Goal: Information Seeking & Learning: Learn about a topic

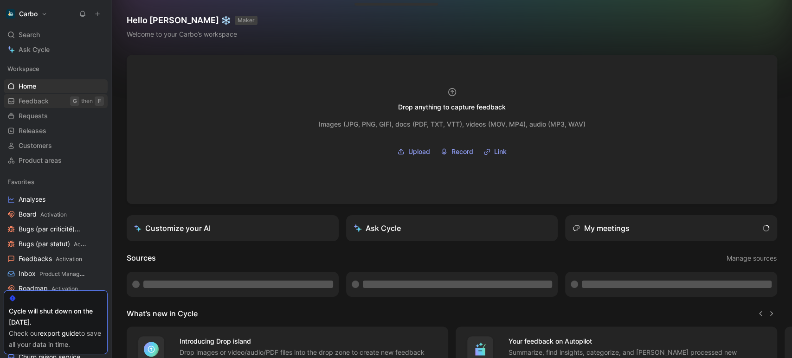
click at [45, 99] on span "Feedback" at bounding box center [34, 101] width 30 height 9
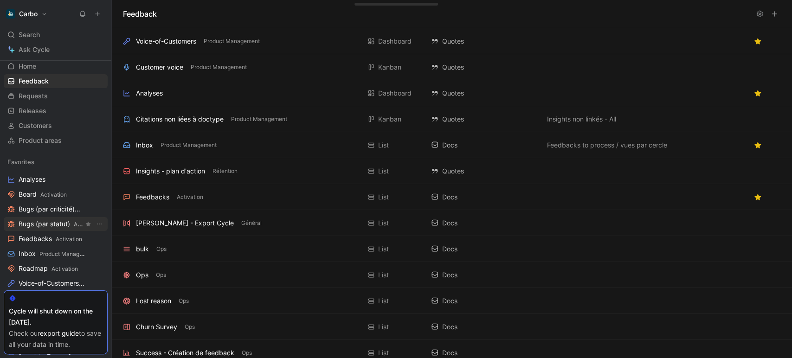
scroll to position [20, 0]
click at [45, 236] on span "Feedbacks Activation" at bounding box center [51, 239] width 64 height 10
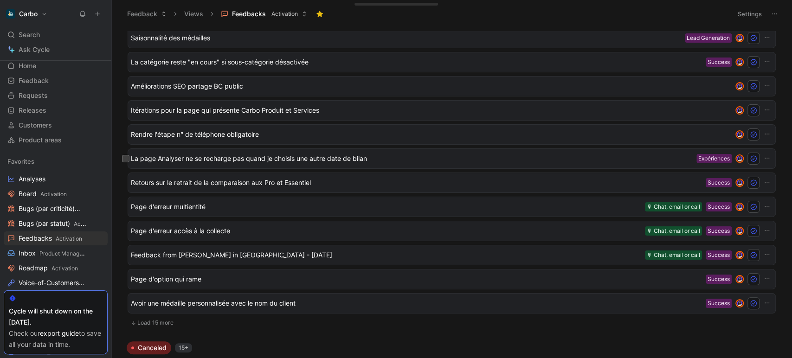
scroll to position [160, 0]
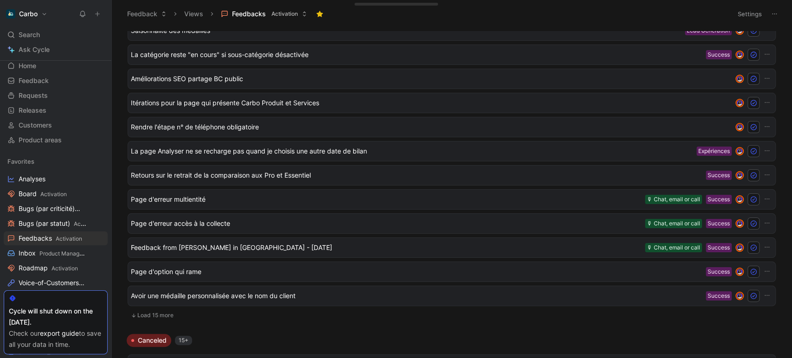
click at [155, 315] on button "Load 15 more" at bounding box center [452, 315] width 648 height 11
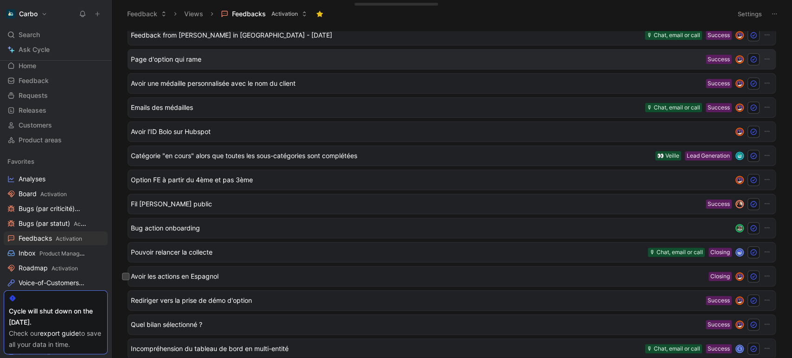
scroll to position [373, 0]
click at [285, 325] on span "Quel bilan sélectionné ?" at bounding box center [416, 324] width 571 height 11
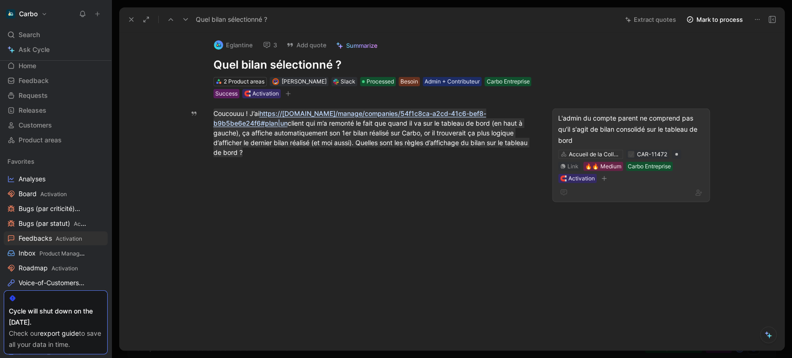
click at [576, 130] on div "L'admin du compte parent ne comprend pas qu'il s'agit de bilan consolidé sur le…" at bounding box center [631, 129] width 146 height 33
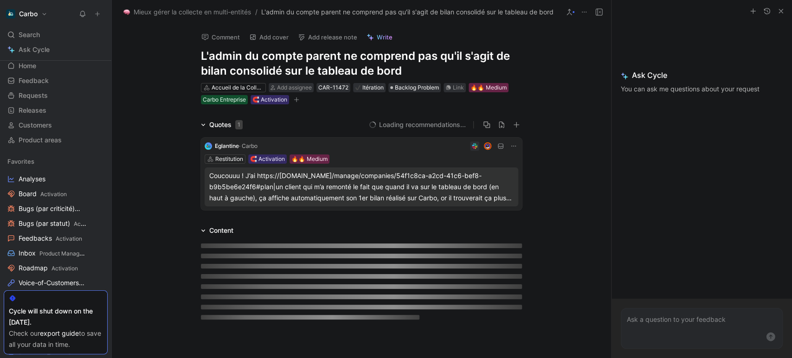
click at [307, 65] on h1 "L'admin du compte parent ne comprend pas qu'il s'agit de bilan consolidé sur le…" at bounding box center [361, 64] width 321 height 30
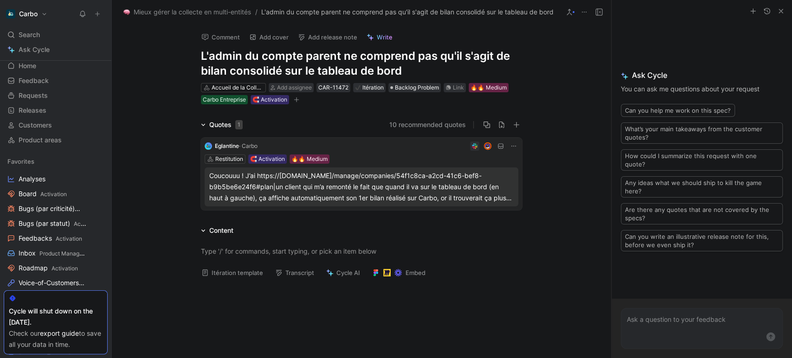
click at [307, 65] on h1 "L'admin du compte parent ne comprend pas qu'il s'agit de bilan consolidé sur le…" at bounding box center [361, 64] width 321 height 30
copy h1 "L'admin du compte parent ne comprend pas qu'il s'agit de bilan consolidé sur le…"
click at [45, 33] on div "Search Ctrl K" at bounding box center [56, 35] width 104 height 14
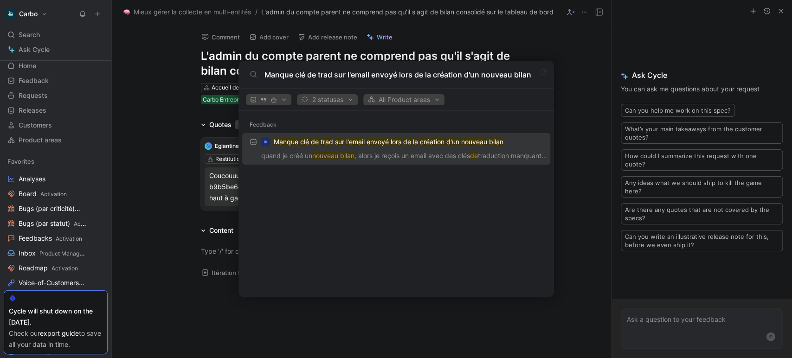
type input "Manque clé de trad sur l'email envoyé lors de la création d'un nouveau bilan"
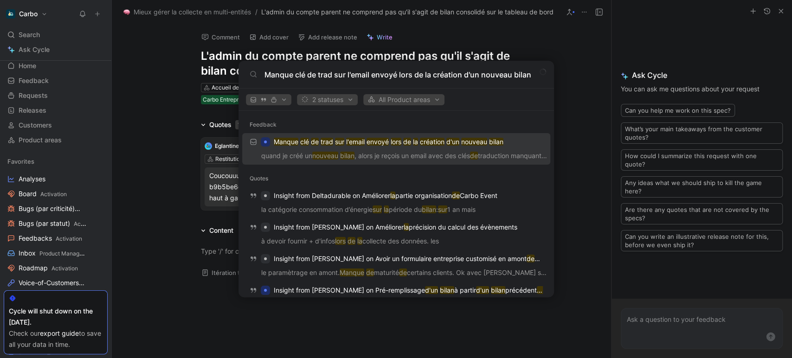
click at [334, 141] on p "Manque clé de trad sur l'email envoyé lors de la création d'un nouveau bilan" at bounding box center [389, 141] width 230 height 11
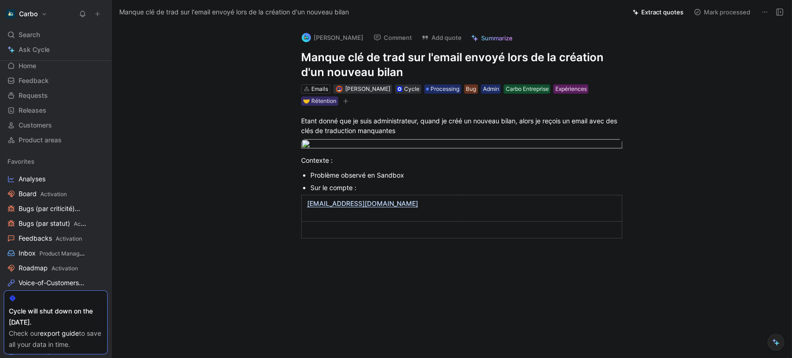
drag, startPoint x: 24, startPoint y: 37, endPoint x: 340, endPoint y: 32, distance: 316.1
click at [24, 37] on span "Search" at bounding box center [29, 34] width 21 height 11
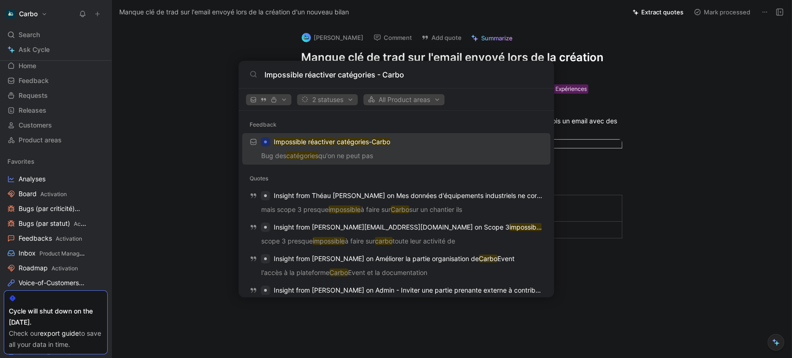
type input "Impossible réactiver catégories - Carbo"
drag, startPoint x: 340, startPoint y: 135, endPoint x: 343, endPoint y: 146, distance: 11.6
click at [336, 142] on p "Impossible réactiver catégories - Carbo" at bounding box center [332, 141] width 116 height 11
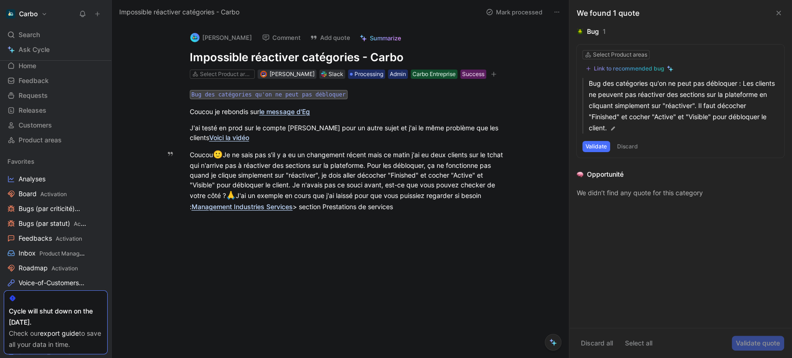
click at [777, 15] on icon at bounding box center [778, 12] width 7 height 7
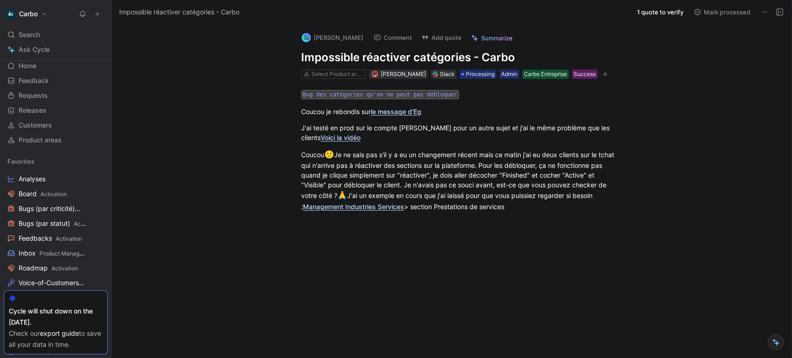
click at [782, 12] on icon at bounding box center [779, 11] width 7 height 7
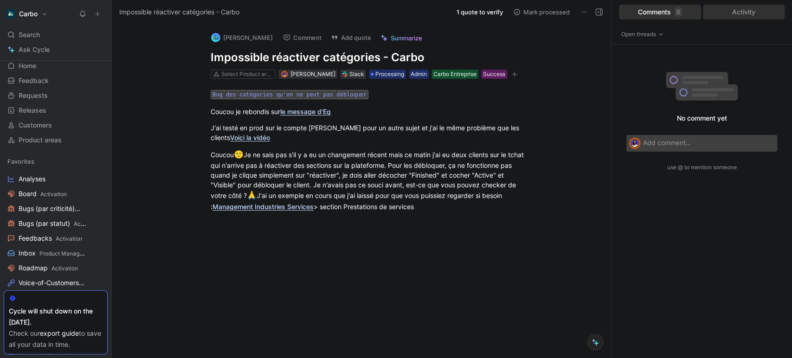
click at [761, 9] on div "Activity" at bounding box center [744, 12] width 82 height 15
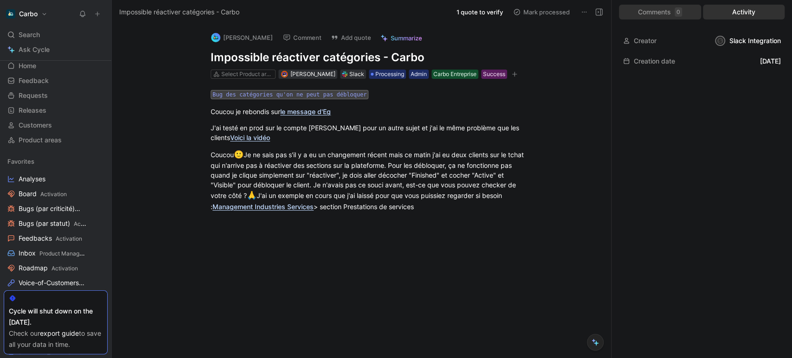
click at [687, 16] on div "Comments 0" at bounding box center [660, 12] width 82 height 15
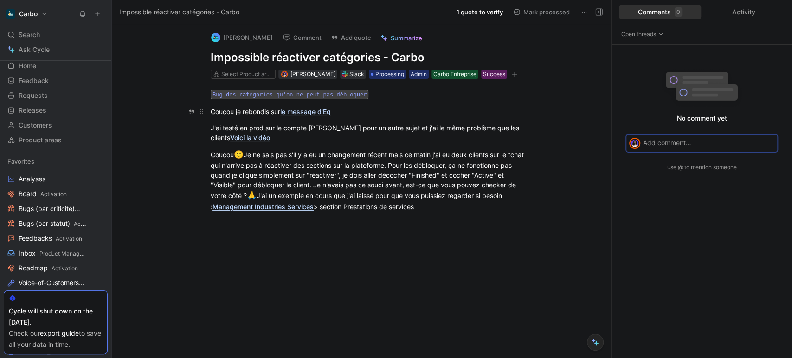
click at [318, 108] on link "le message d'Eg" at bounding box center [305, 112] width 51 height 8
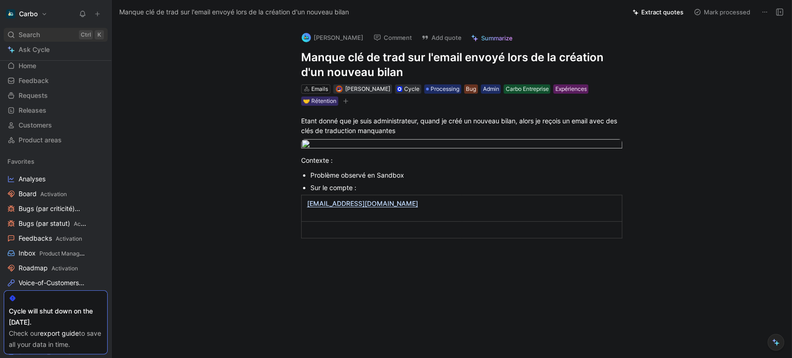
click at [30, 32] on span "Search" at bounding box center [29, 34] width 21 height 11
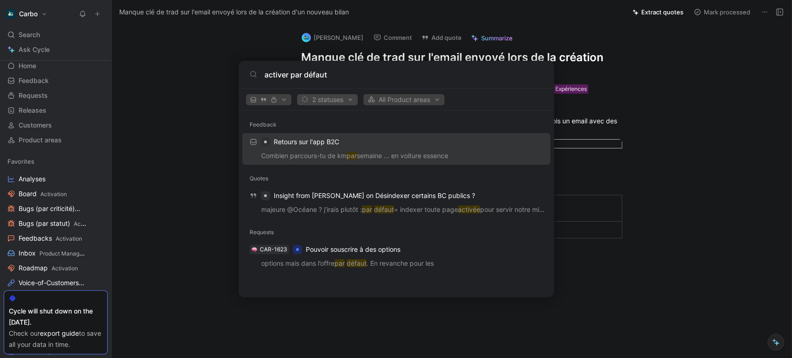
type input "activer par défaut"
click at [333, 100] on span "2 statuses" at bounding box center [327, 99] width 52 height 11
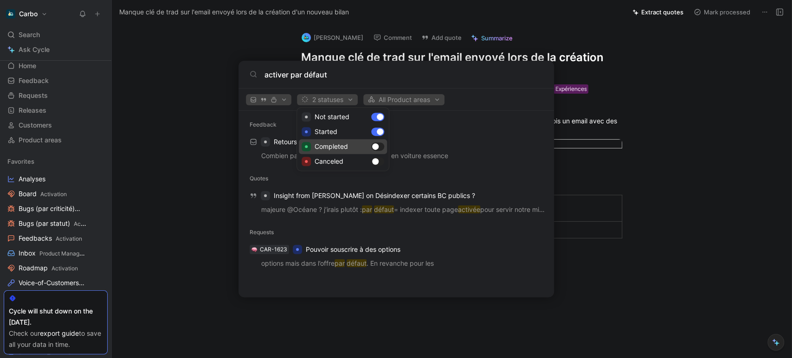
click at [379, 146] on div "Completed" at bounding box center [343, 146] width 88 height 15
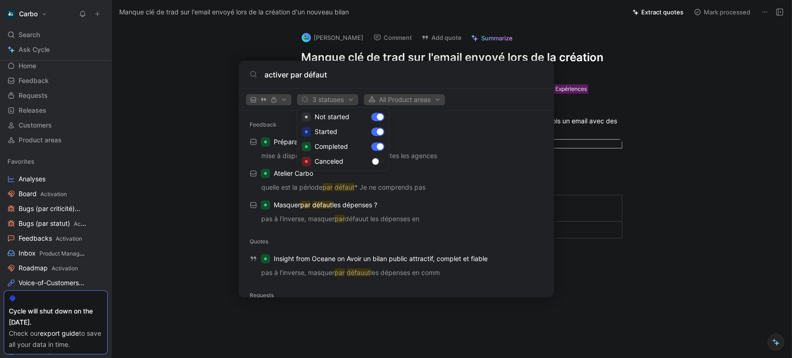
click at [362, 78] on div at bounding box center [396, 179] width 792 height 358
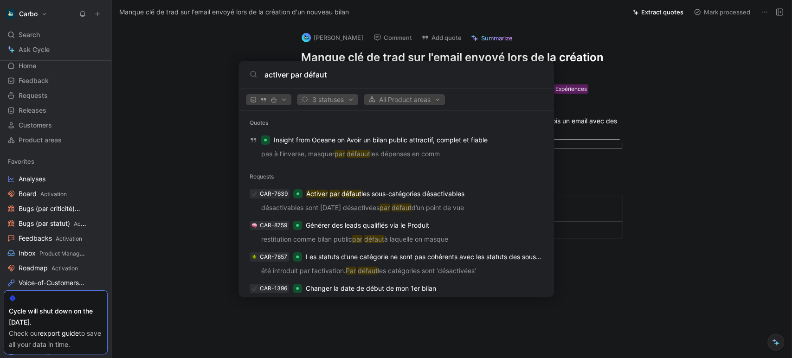
scroll to position [134, 0]
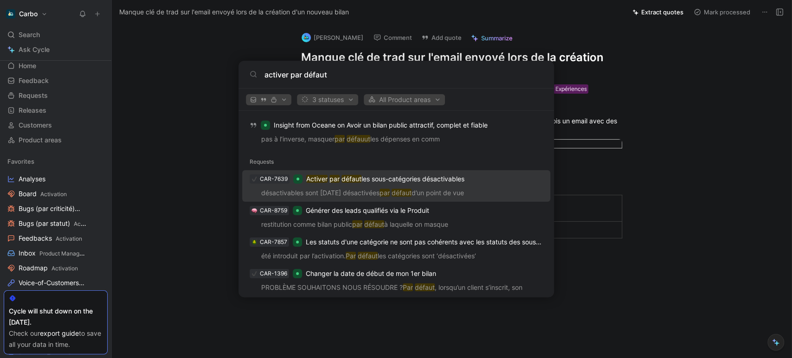
click at [348, 184] on p "Activer par défaut les sous-catégories désactivables" at bounding box center [385, 179] width 158 height 11
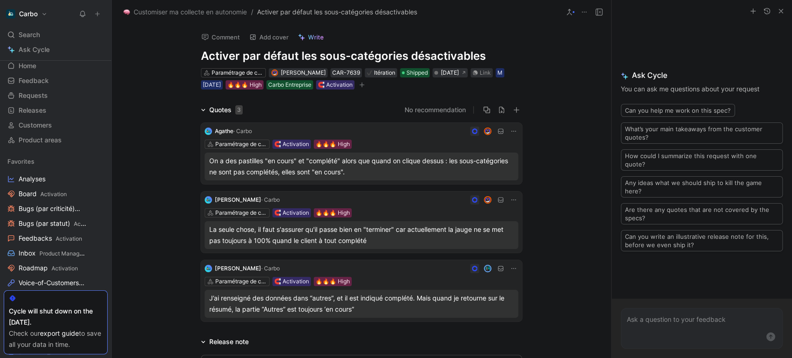
click at [304, 55] on h1 "Activer par défaut les sous-catégories désactivables" at bounding box center [361, 56] width 321 height 15
copy h1 "Activer par défaut les sous-catégories désactivables"
click at [26, 33] on span "Search" at bounding box center [29, 34] width 21 height 11
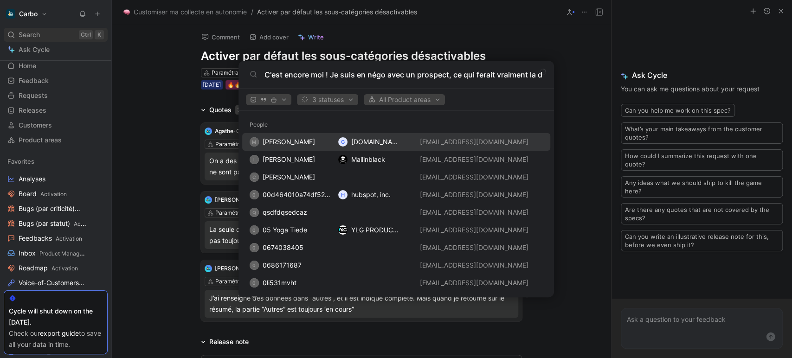
scroll to position [0, 524]
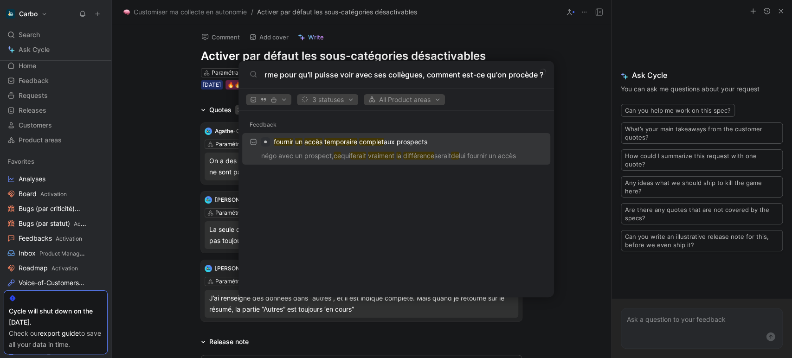
type input "C'est encore moi ! Je suis en négo avec un prospect, ce qui ferait vraiment la …"
click at [296, 136] on div "fournir un accès temporaire complet aux prospects" at bounding box center [396, 142] width 303 height 17
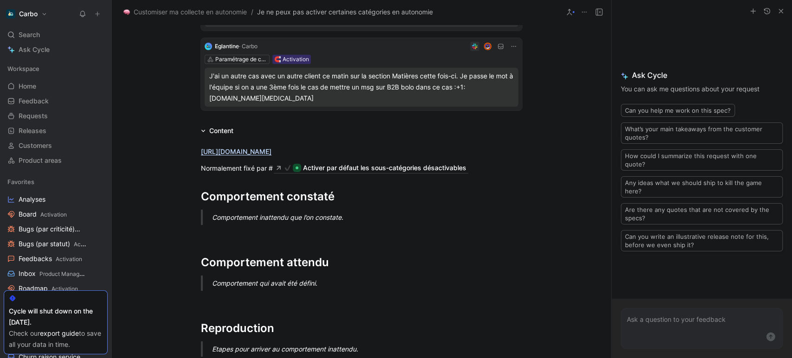
scroll to position [166, 0]
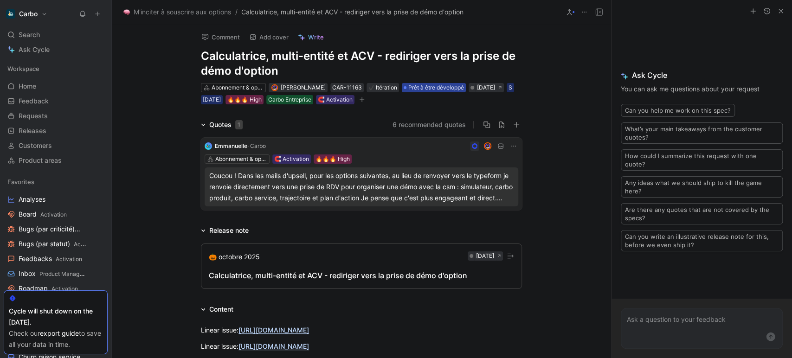
click at [431, 87] on span "Prêt à être développé" at bounding box center [436, 87] width 56 height 9
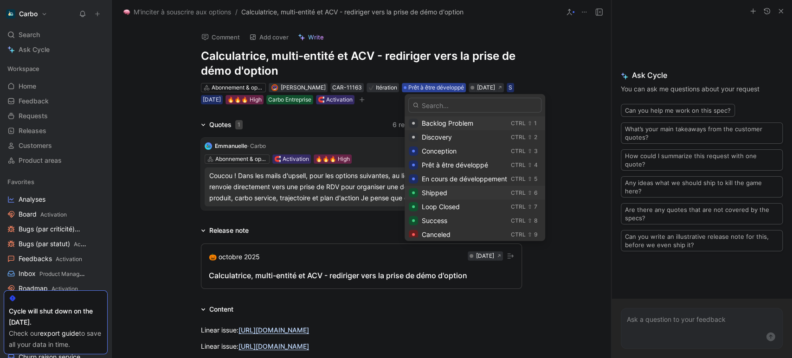
click at [446, 189] on span "Shipped" at bounding box center [435, 193] width 26 height 8
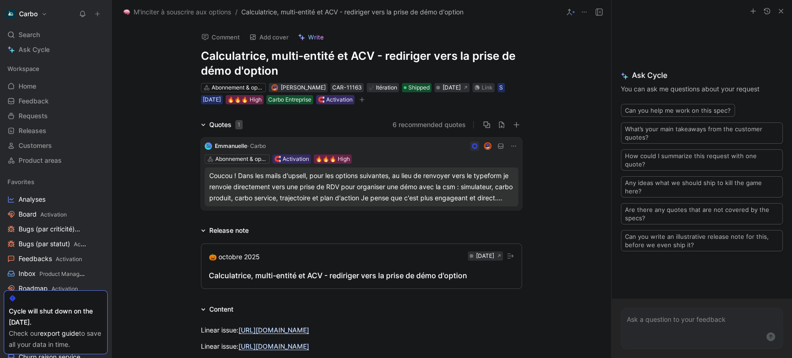
click at [365, 97] on icon "button" at bounding box center [362, 100] width 6 height 6
click at [336, 281] on button "🎃 octobre 2025 Nov 01, 2025 Calculatrice, multi-entité et ACV - rediriger vers …" at bounding box center [361, 266] width 321 height 45
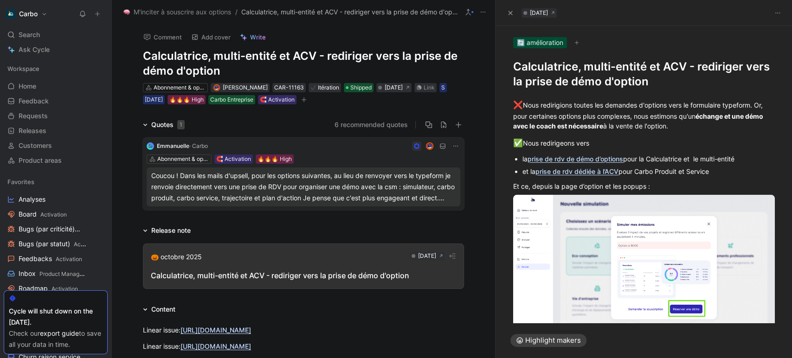
click at [364, 119] on button "6 recommended quotes" at bounding box center [371, 124] width 73 height 11
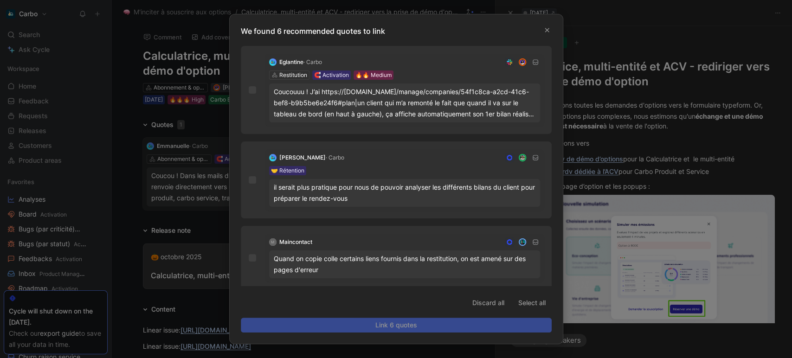
click at [689, 125] on div at bounding box center [396, 179] width 792 height 358
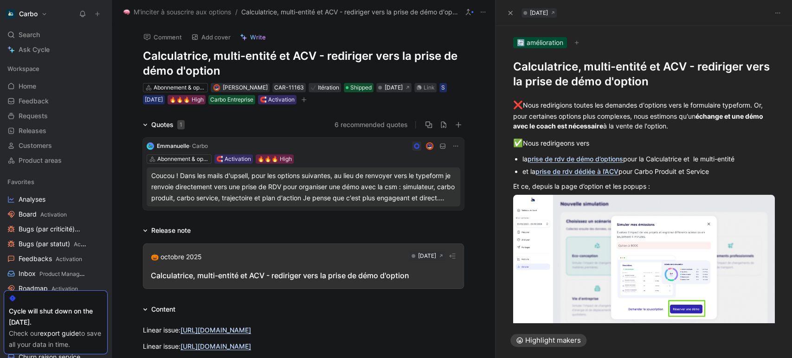
click at [572, 70] on h1 "Calculatrice, multi-entité et ACV - rediriger vers la prise de démo d'option" at bounding box center [644, 74] width 262 height 30
copy h1 "Calculatrice, multi-entité et ACV - rediriger vers la prise de démo d'option"
click at [245, 57] on h1 "Calculatrice, multi-entité et ACV - rediriger vers la prise de démo d'option" at bounding box center [303, 64] width 321 height 30
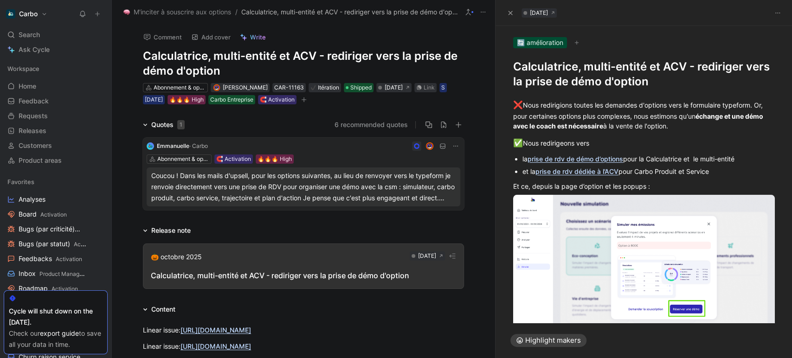
click at [245, 57] on h1 "Calculatrice, multi-entité et ACV - rediriger vers la prise de démo d'option" at bounding box center [303, 64] width 321 height 30
copy h1 "Calculatrice, multi-entité et ACV - rediriger vers la prise de démo d'option"
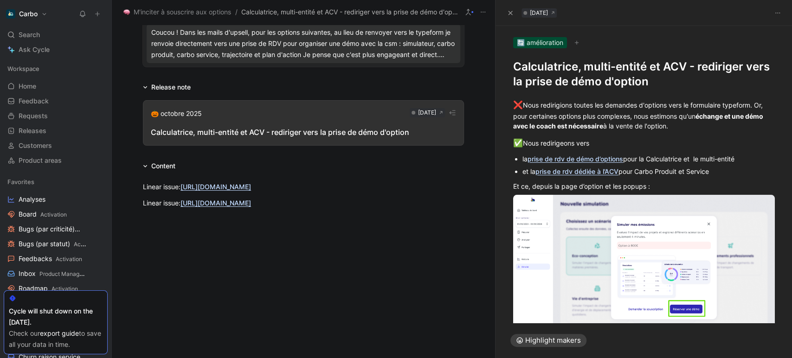
scroll to position [142, 0]
drag, startPoint x: 516, startPoint y: 105, endPoint x: 685, endPoint y: 195, distance: 191.3
click at [685, 195] on div "❌ Nous redirigions toutes les demandes d'options vers le formulaire typeform. O…" at bounding box center [644, 226] width 297 height 275
click at [720, 180] on p "Et ce, depuis la page d’option et les popups :" at bounding box center [644, 186] width 297 height 15
drag, startPoint x: 724, startPoint y: 175, endPoint x: 504, endPoint y: 101, distance: 232.2
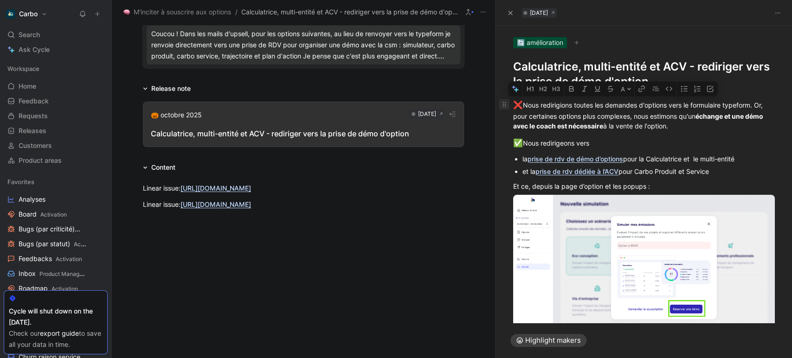
click at [504, 101] on div "❌ Nous redirigions toutes les demandes d'options vers le formulaire typeform. O…" at bounding box center [644, 226] width 297 height 275
copy div "❌ Nous redirigions toutes les demandes d'options vers le formulaire typeform. O…"
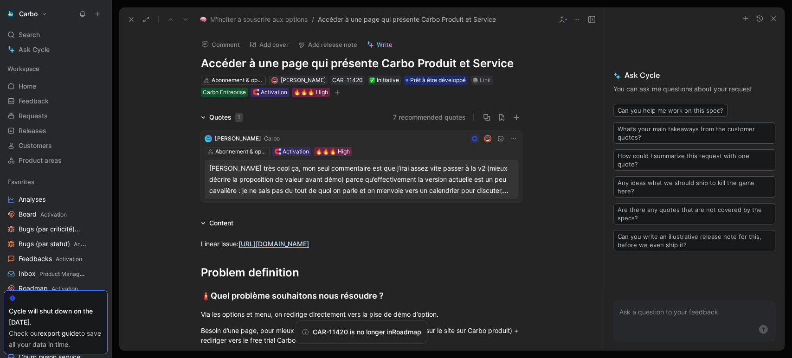
click at [262, 180] on div "Clémentine très cool ça, mon seul commentaire est que j’irai assez vite passer …" at bounding box center [361, 179] width 304 height 33
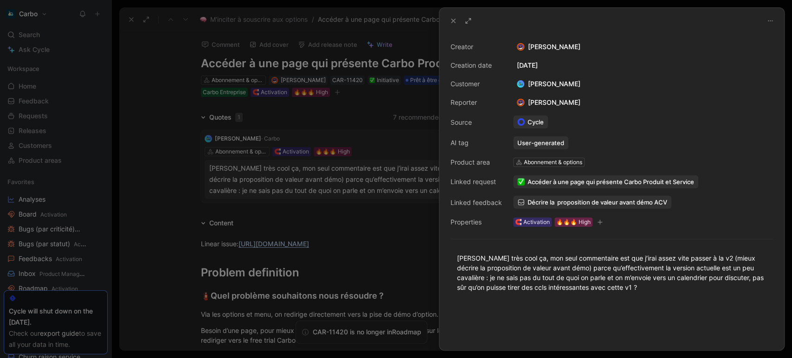
click at [369, 266] on div at bounding box center [396, 179] width 792 height 358
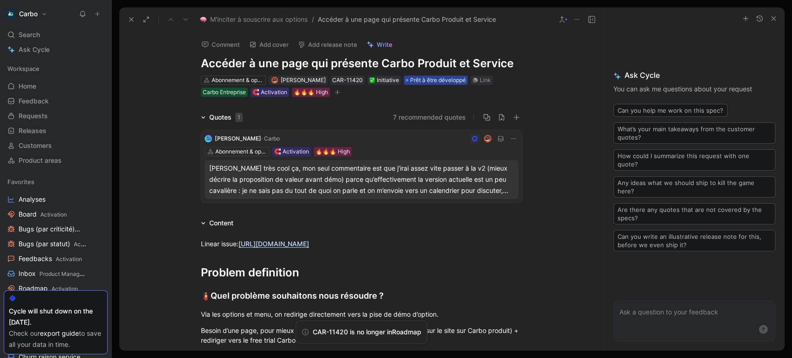
click at [439, 80] on span "Prêt à être développé" at bounding box center [438, 80] width 56 height 9
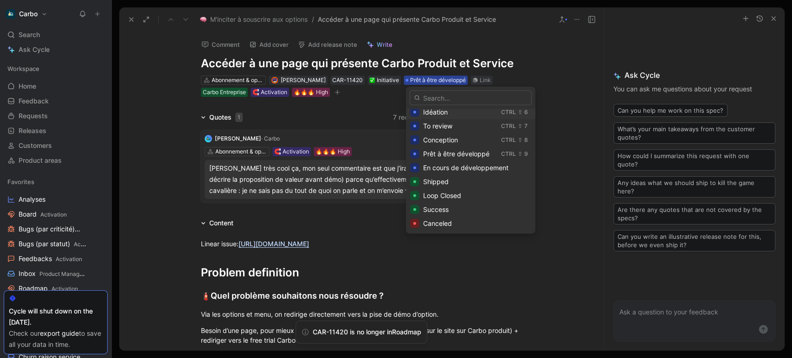
scroll to position [74, 0]
click at [440, 178] on span "Shipped" at bounding box center [436, 181] width 26 height 8
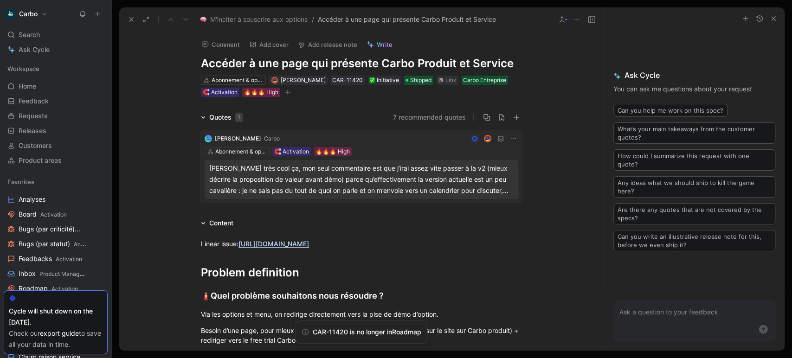
click at [290, 91] on icon "button" at bounding box center [288, 93] width 6 height 6
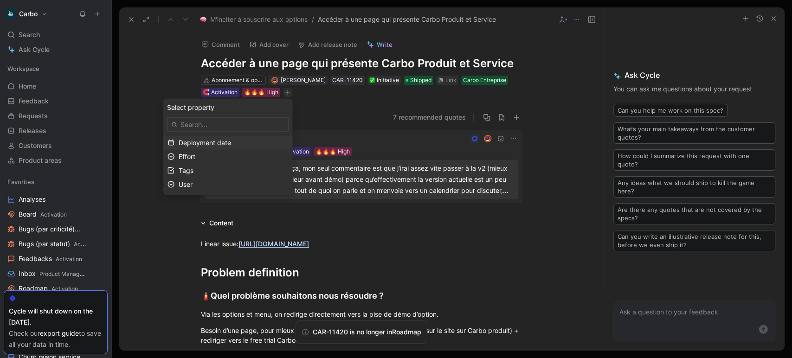
click at [231, 139] on span "Deployment date" at bounding box center [205, 142] width 52 height 8
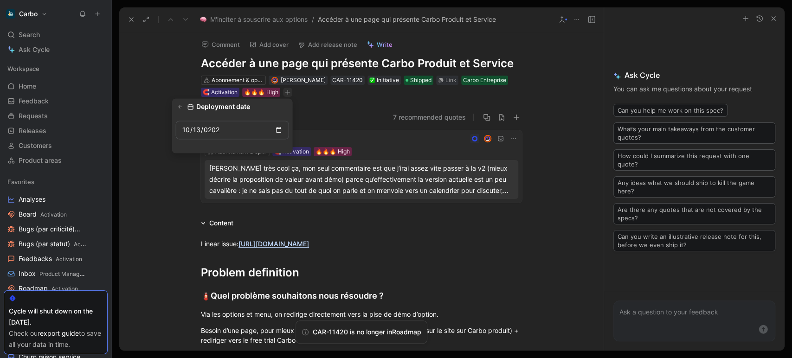
type input "2025-10-13"
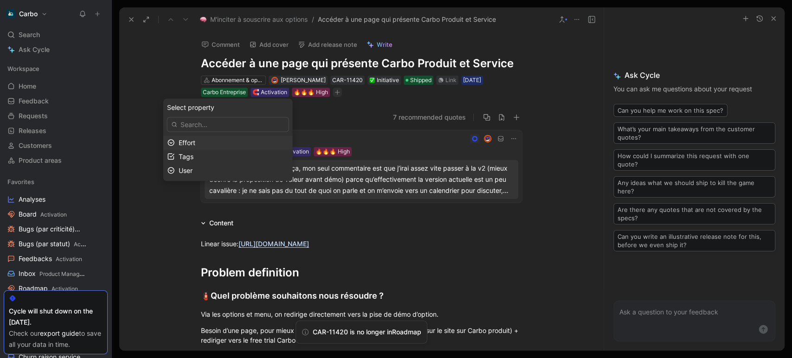
click at [245, 140] on div "Effort" at bounding box center [234, 142] width 110 height 11
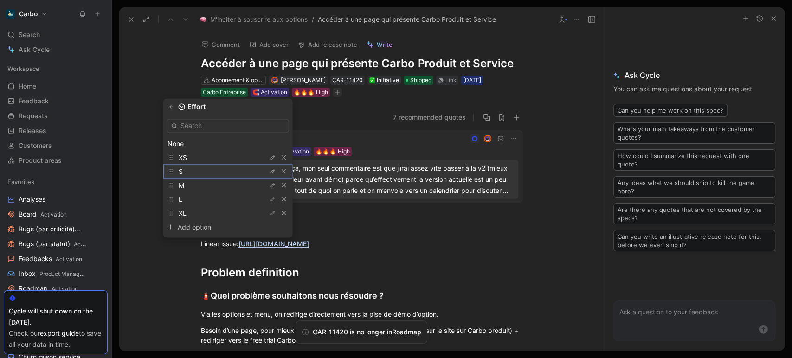
click at [220, 171] on div "S" at bounding box center [214, 171] width 70 height 11
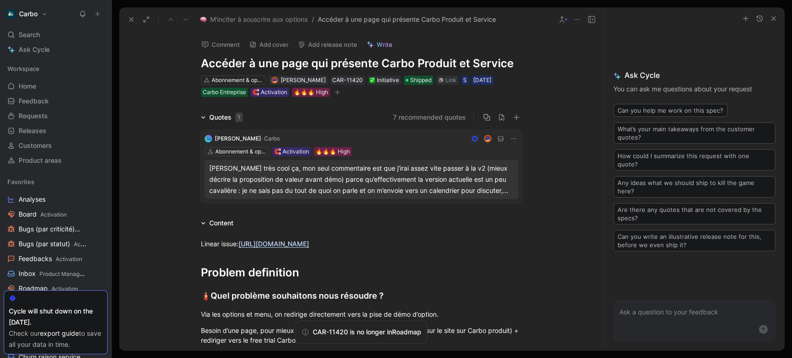
click at [134, 19] on icon at bounding box center [131, 19] width 7 height 7
